Goal: Task Accomplishment & Management: Complete application form

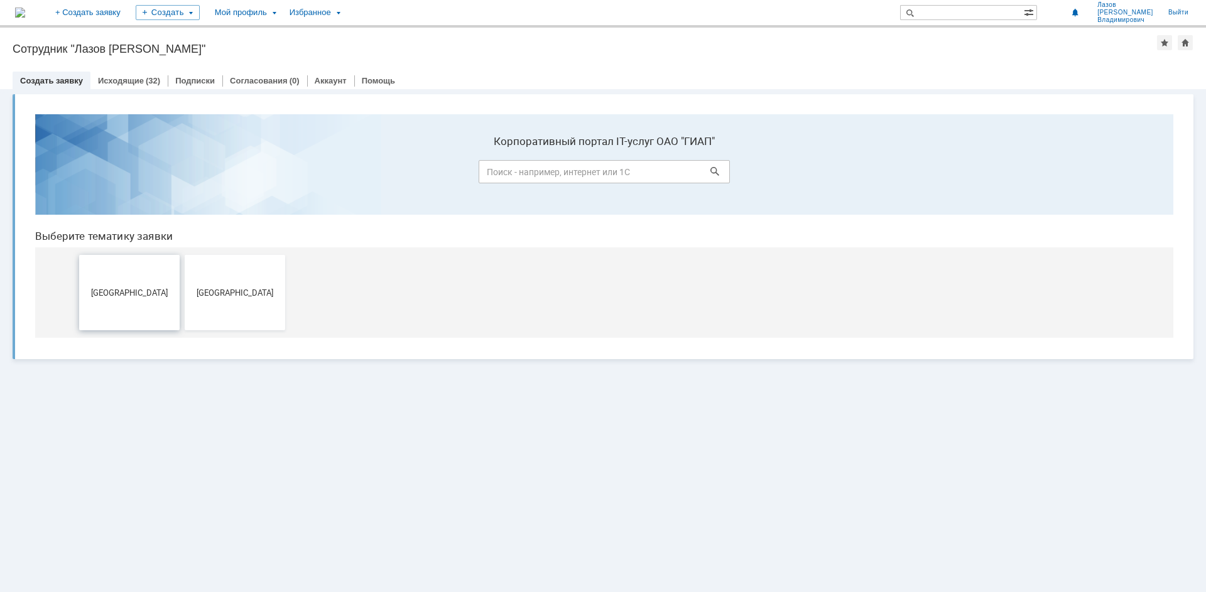
click at [140, 298] on button "[GEOGRAPHIC_DATA]" at bounding box center [129, 292] width 100 height 75
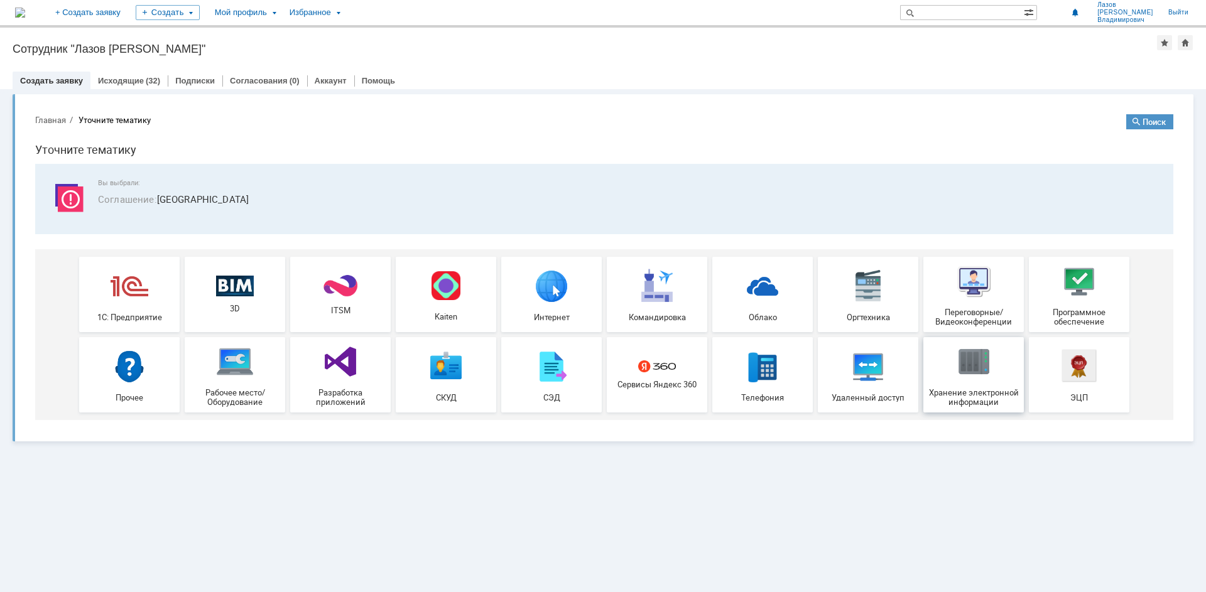
click at [969, 368] on img at bounding box center [974, 362] width 38 height 38
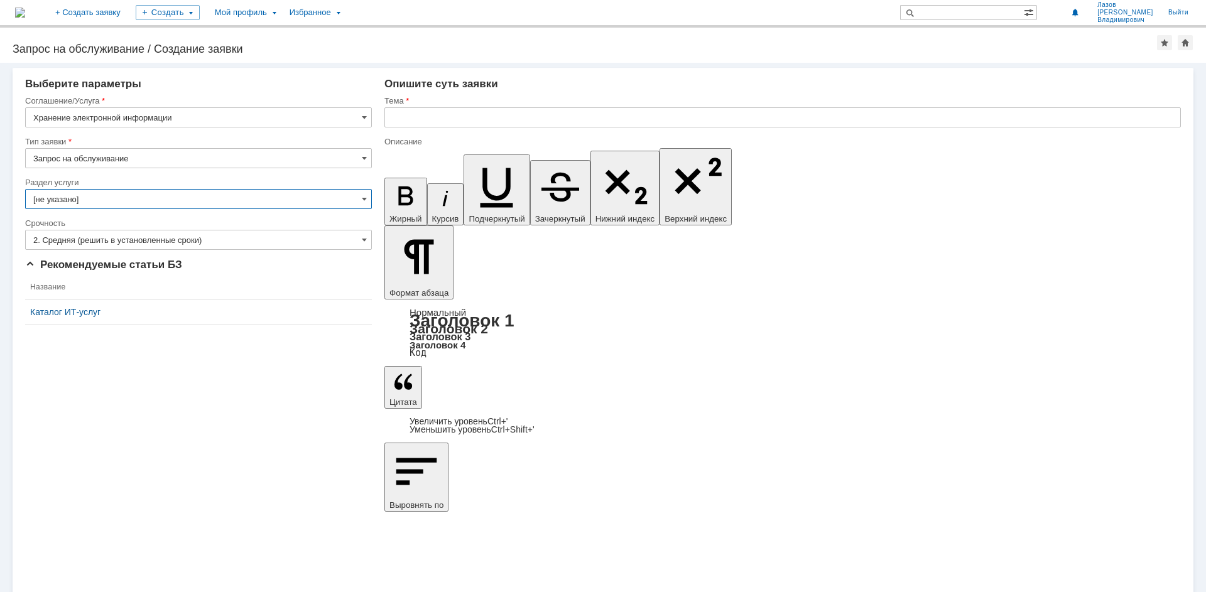
click at [146, 203] on input "[не указано]" at bounding box center [198, 199] width 347 height 20
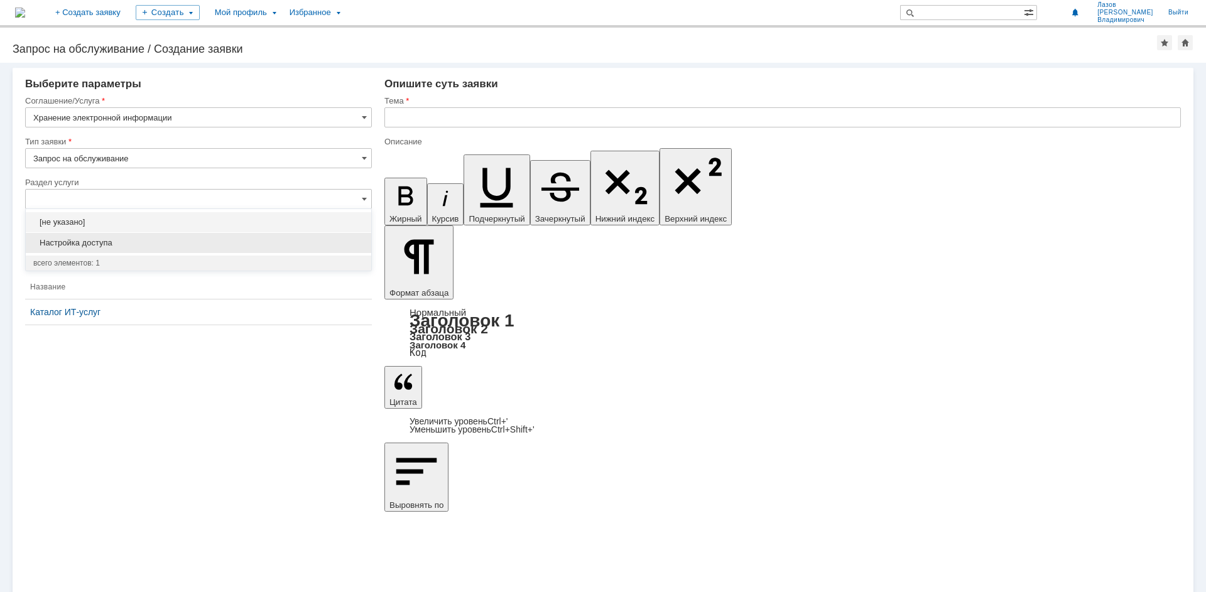
click at [141, 246] on span "Настройка доступа" at bounding box center [198, 243] width 330 height 10
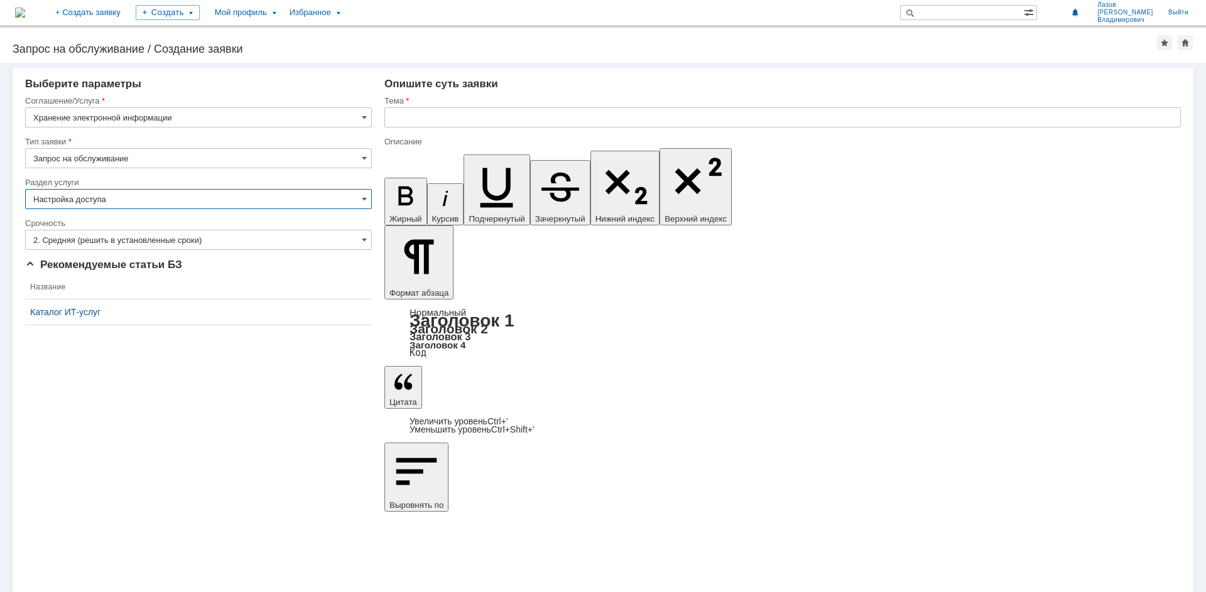
type input "Настройка доступа"
click at [215, 234] on input "2. Средняя (решить в установленные сроки)" at bounding box center [198, 240] width 347 height 20
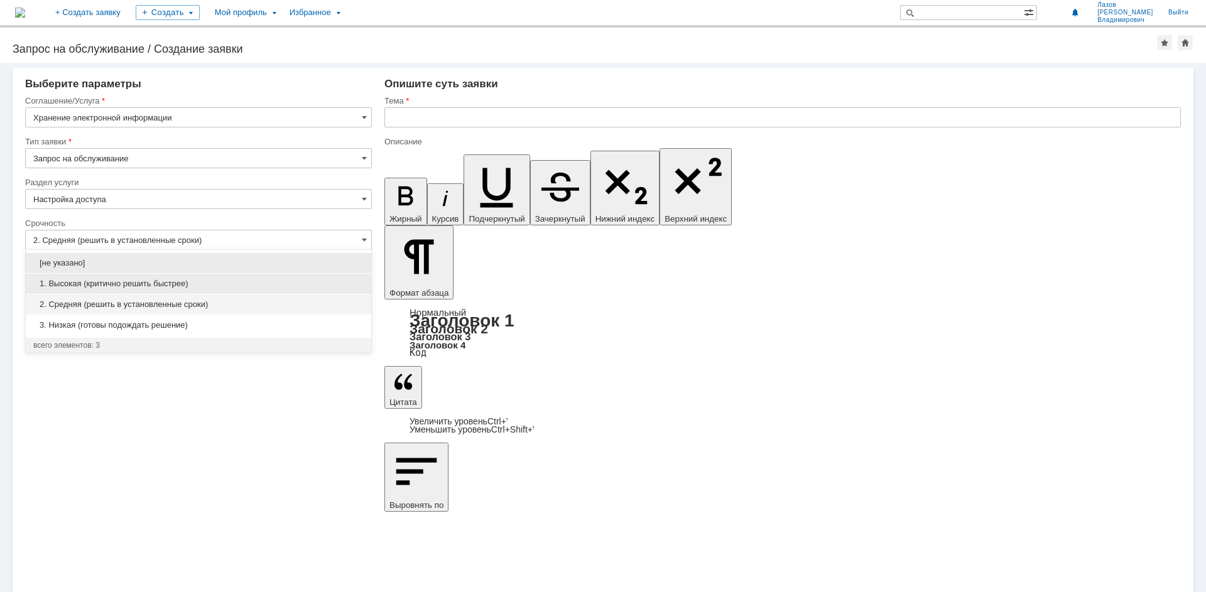
click at [200, 281] on span "1. Высокая (критично решить быстрее)" at bounding box center [198, 284] width 330 height 10
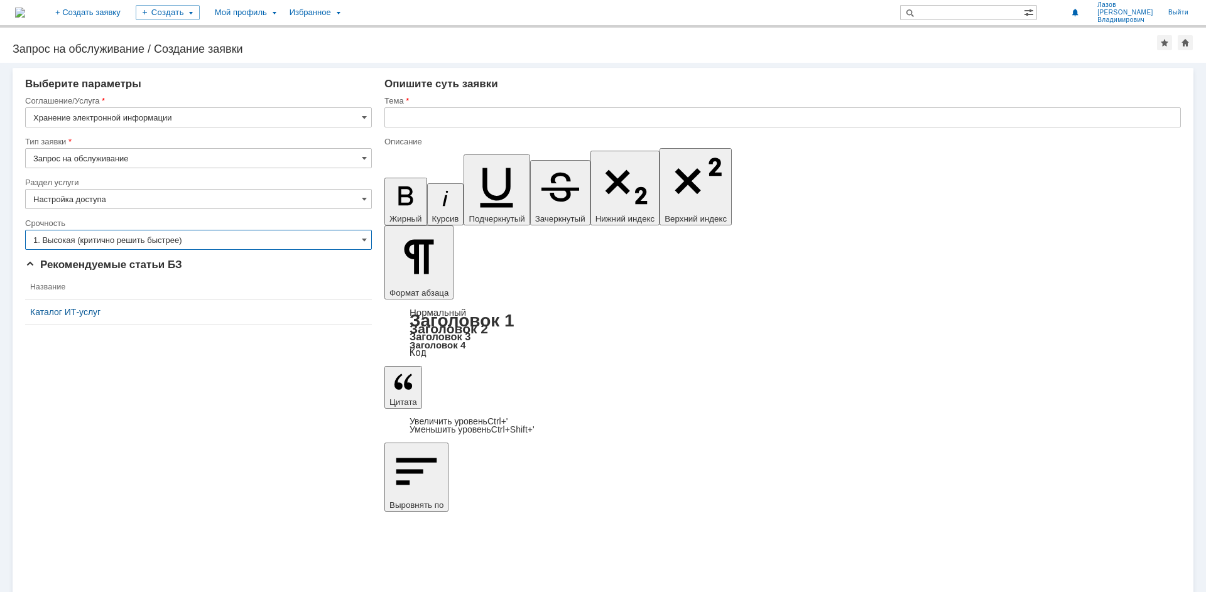
type input "1. Высокая (критично решить быстрее)"
click at [436, 122] on input "text" at bounding box center [782, 117] width 796 height 20
drag, startPoint x: 481, startPoint y: 4493, endPoint x: 1002, endPoint y: 4479, distance: 521.5
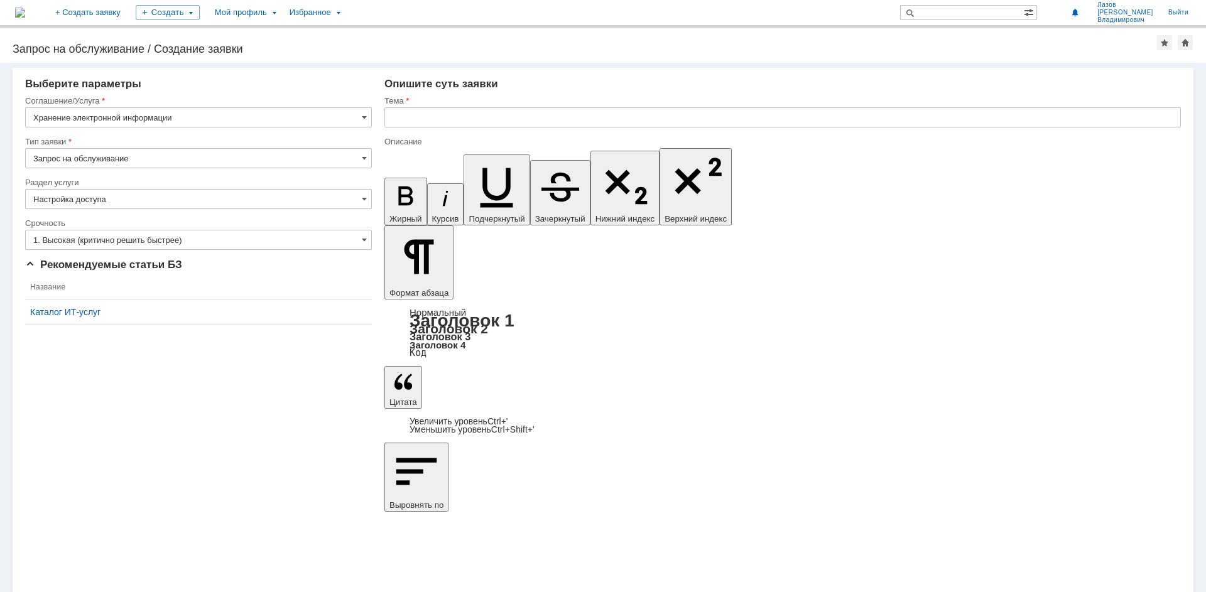
copy div "Прошу открыть доступ Горшковой АА к папке ГИПа W:\00_PROJECTS\1915-3-П-13_КуАз_…"
click at [405, 109] on input "text" at bounding box center [782, 117] width 796 height 20
paste input "Прошу открыть доступ Горшковой АА к папке ГИПа W:\00_PROJECTS\1915-3-П-13_КуАз_…"
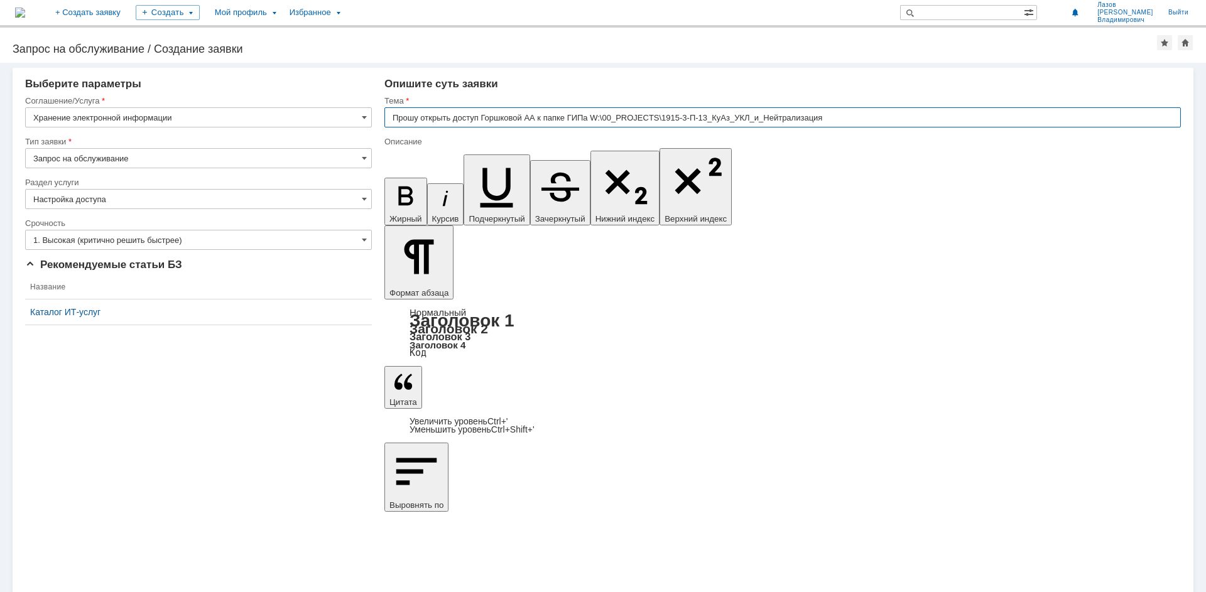
type input "Прошу открыть доступ Горшковой АА к папке ГИПа W:\00_PROJECTS\1915-3-П-13_КуАз_…"
